Goal: Transaction & Acquisition: Subscribe to service/newsletter

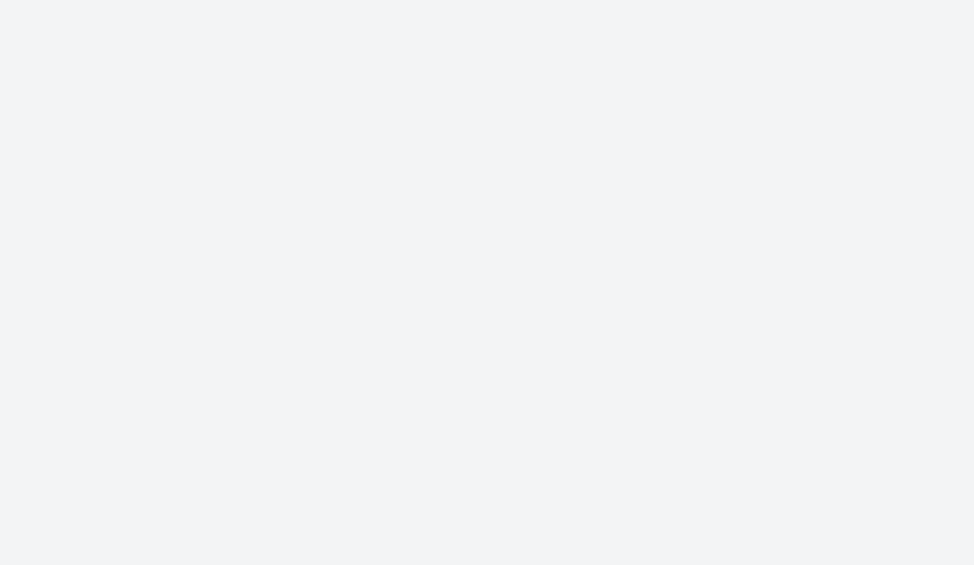
click at [576, 376] on div "South" at bounding box center [487, 381] width 284 height 79
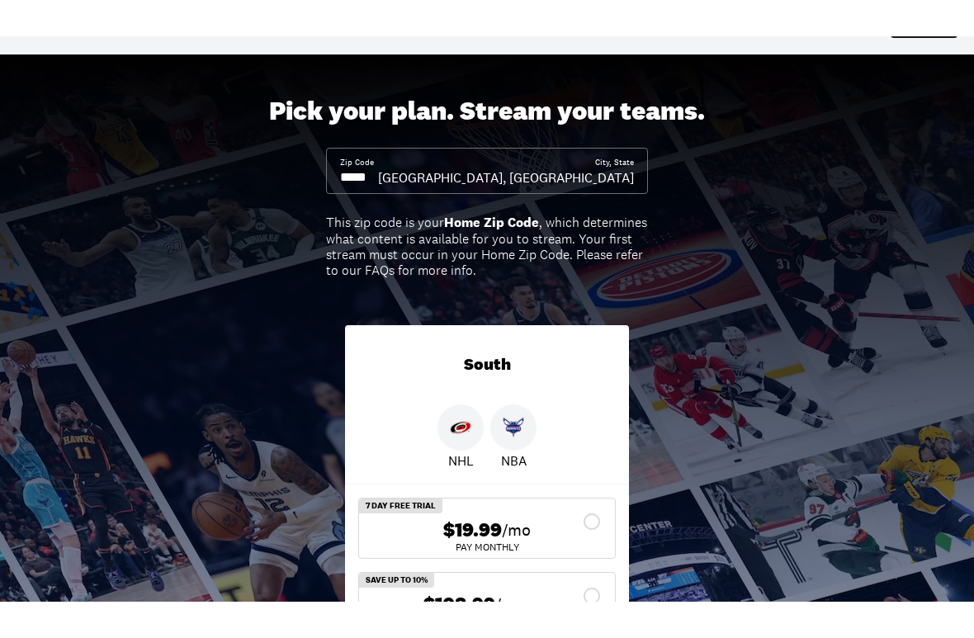
scroll to position [54, 0]
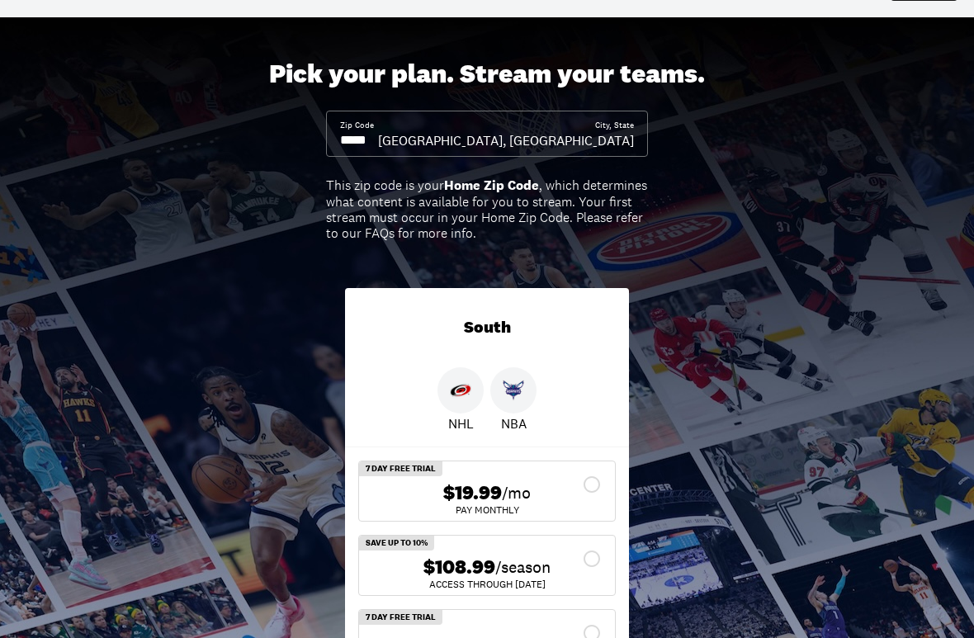
click at [378, 146] on input at bounding box center [359, 140] width 38 height 18
click at [378, 149] on input at bounding box center [359, 140] width 38 height 18
click at [378, 138] on input at bounding box center [359, 140] width 38 height 18
click at [377, 142] on input at bounding box center [359, 140] width 38 height 18
click at [378, 134] on input at bounding box center [359, 140] width 38 height 18
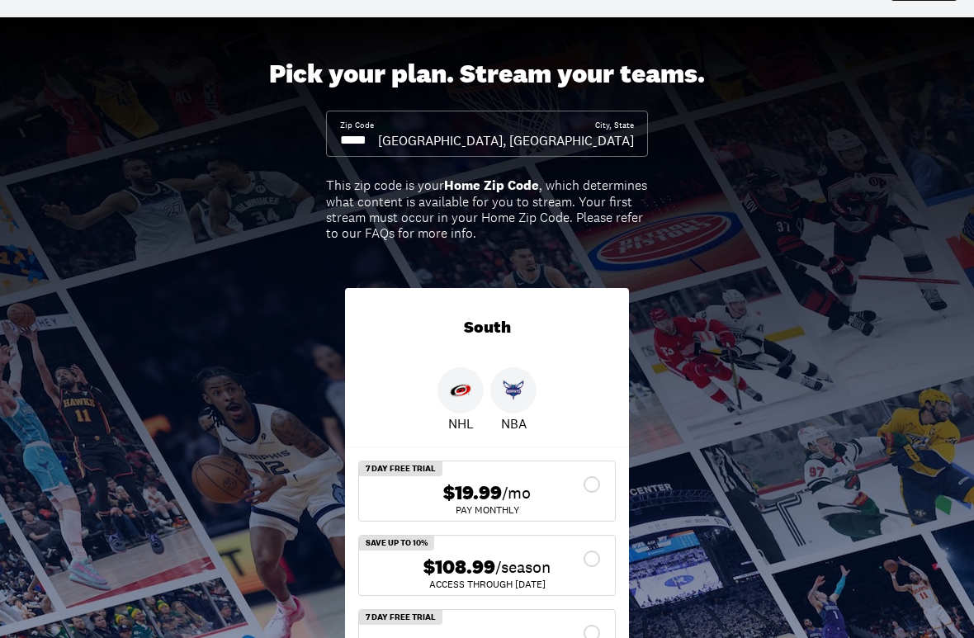
type input "*****"
click at [582, 144] on div "[GEOGRAPHIC_DATA], [GEOGRAPHIC_DATA]" at bounding box center [506, 140] width 256 height 18
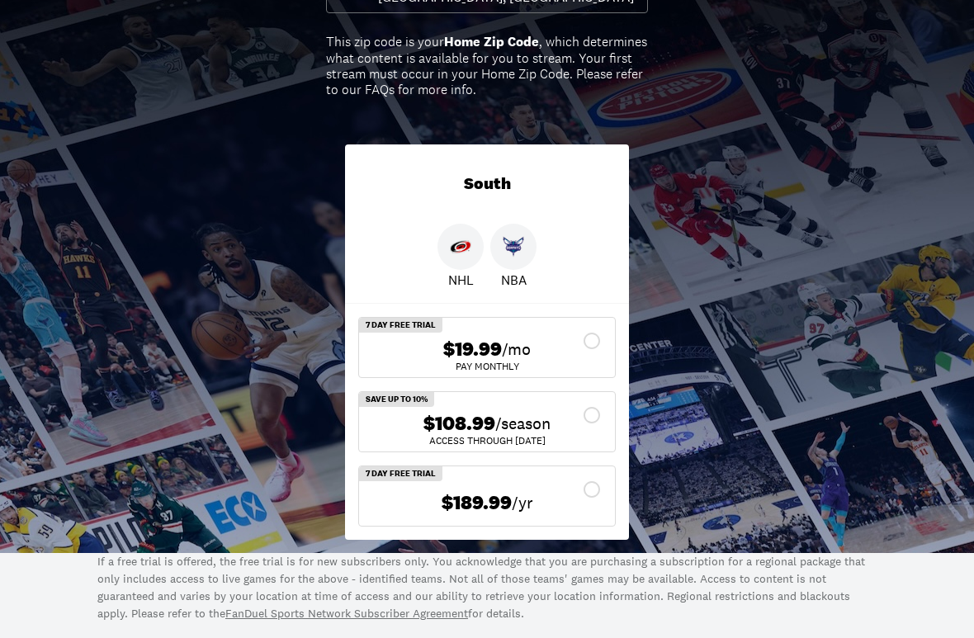
scroll to position [196, 0]
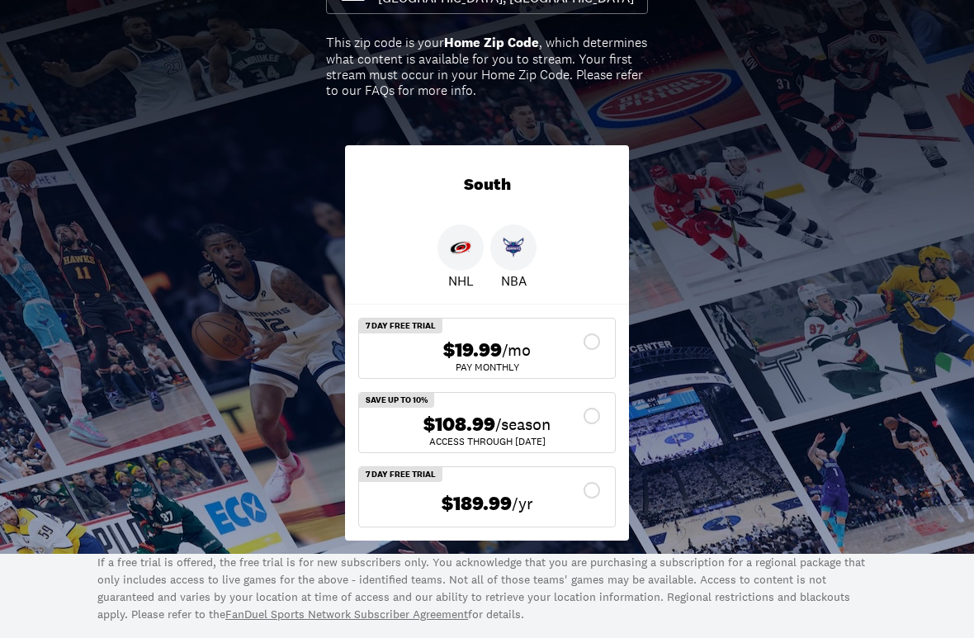
click at [451, 255] on img at bounding box center [460, 247] width 21 height 21
click at [464, 256] on img at bounding box center [460, 247] width 21 height 21
click at [457, 254] on img at bounding box center [460, 247] width 21 height 21
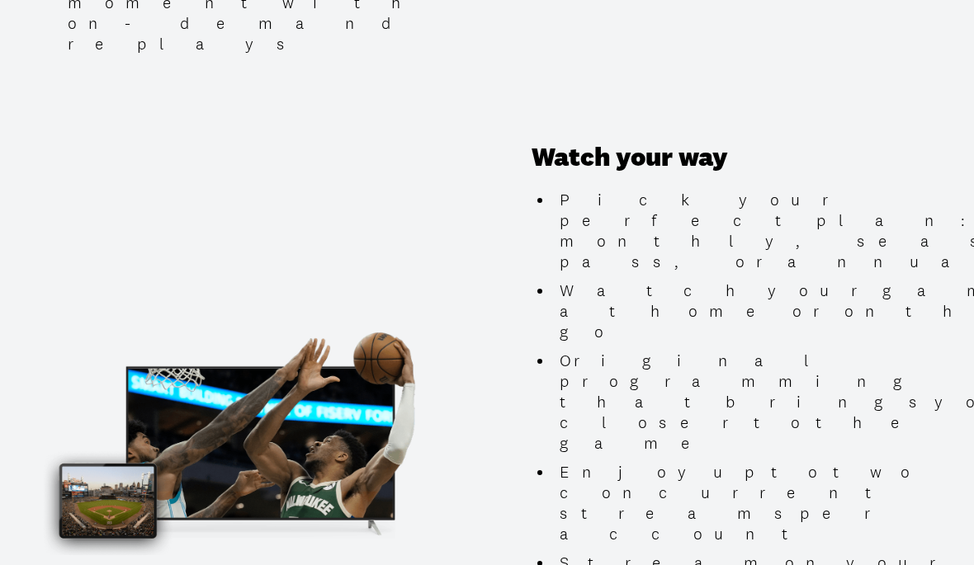
scroll to position [1595, 0]
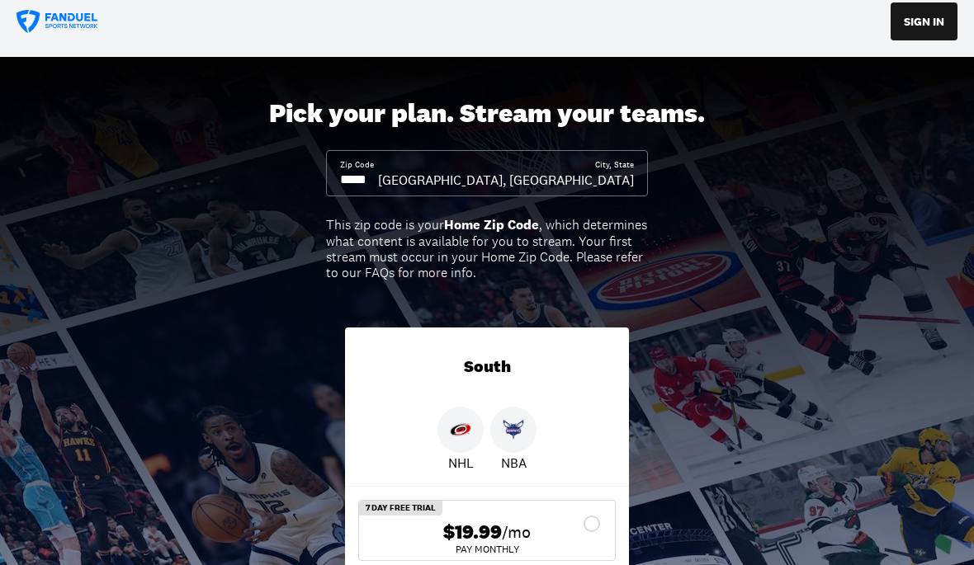
scroll to position [0, 0]
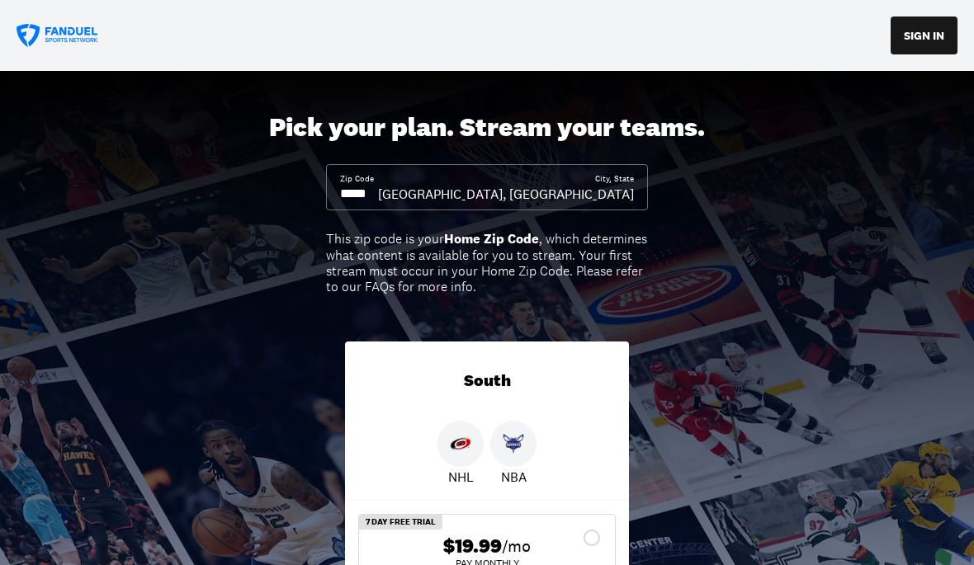
click at [30, 2] on div "SIGN IN" at bounding box center [487, 35] width 974 height 71
